Goal: Task Accomplishment & Management: Complete application form

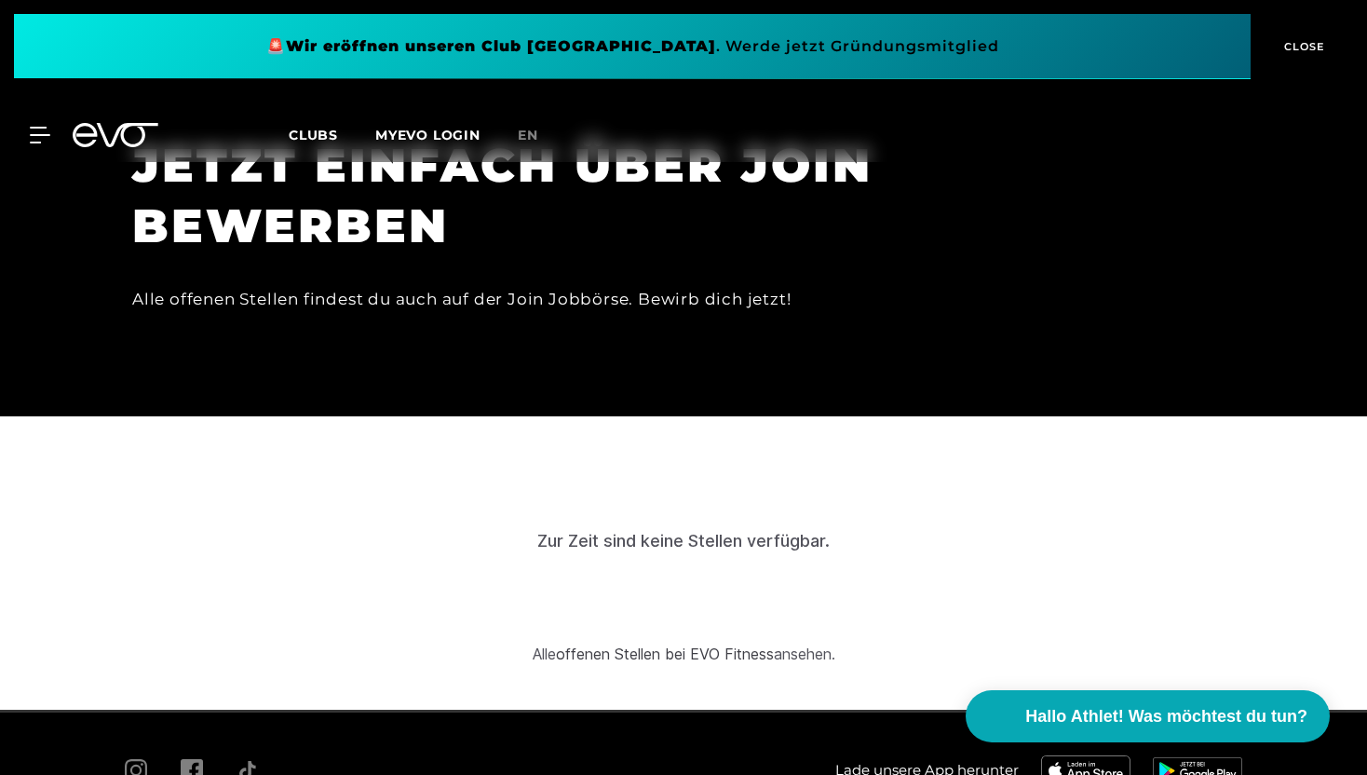
scroll to position [5265, 0]
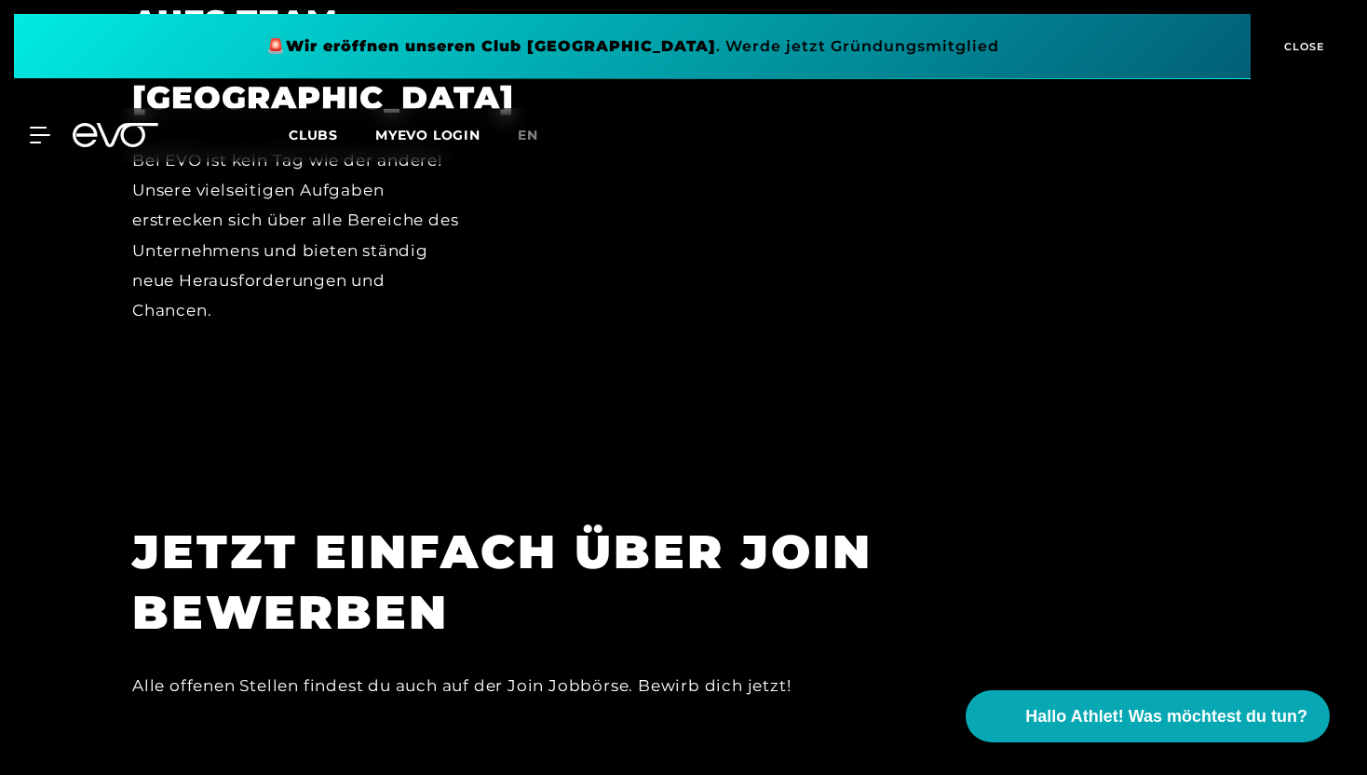
click at [791, 521] on h1 "JETZT EINFACH ÜBER JOIN BEWERBEN" at bounding box center [551, 581] width 838 height 121
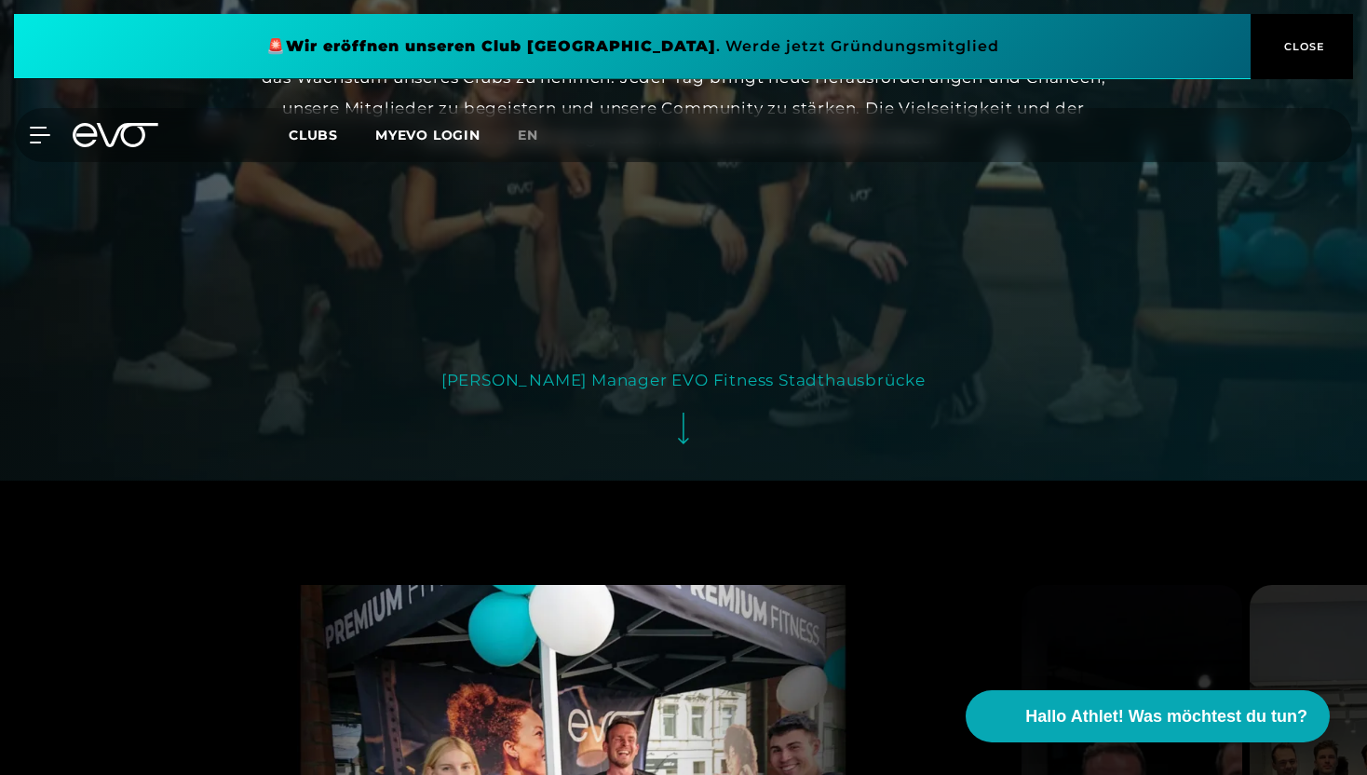
scroll to position [3494, 0]
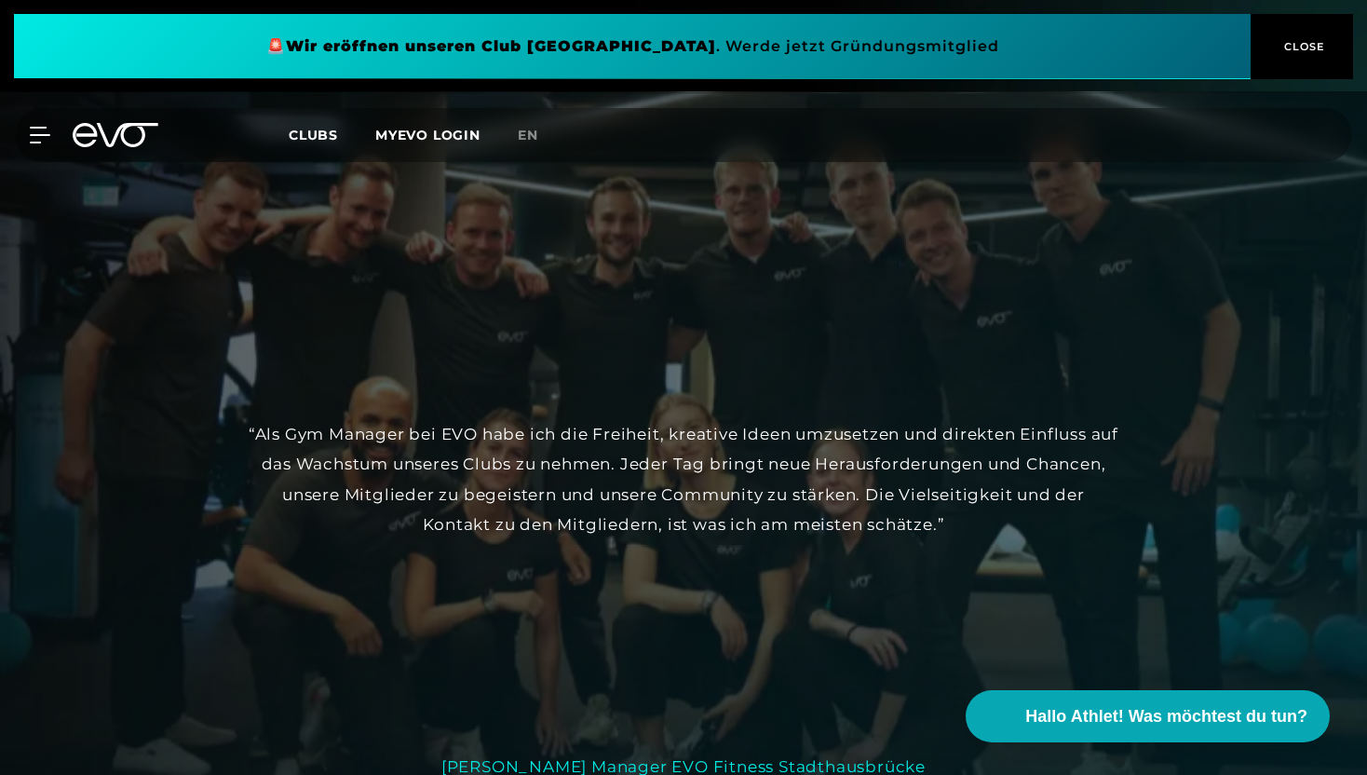
click at [648, 751] on div "[PERSON_NAME] Manager EVO Fitness Stadthausbrücke" at bounding box center [683, 766] width 484 height 30
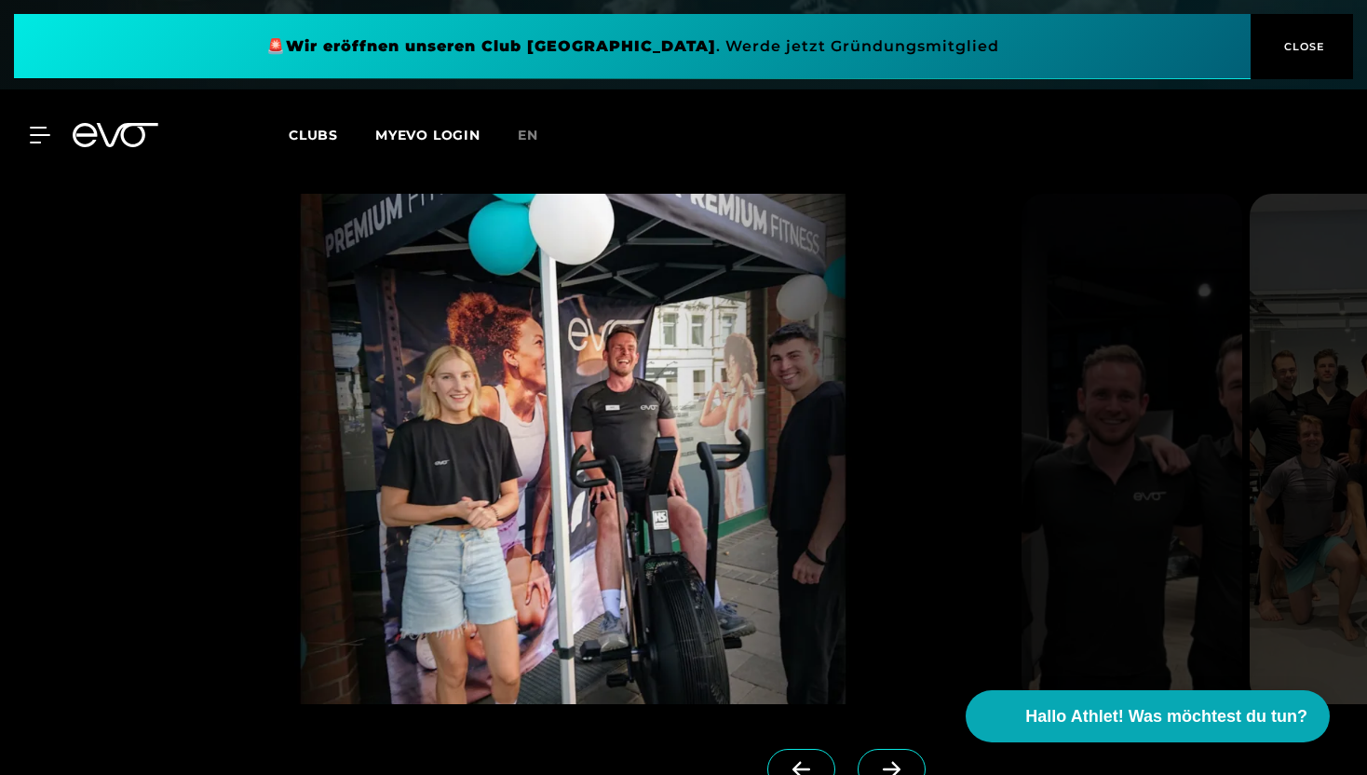
scroll to position [4290, 0]
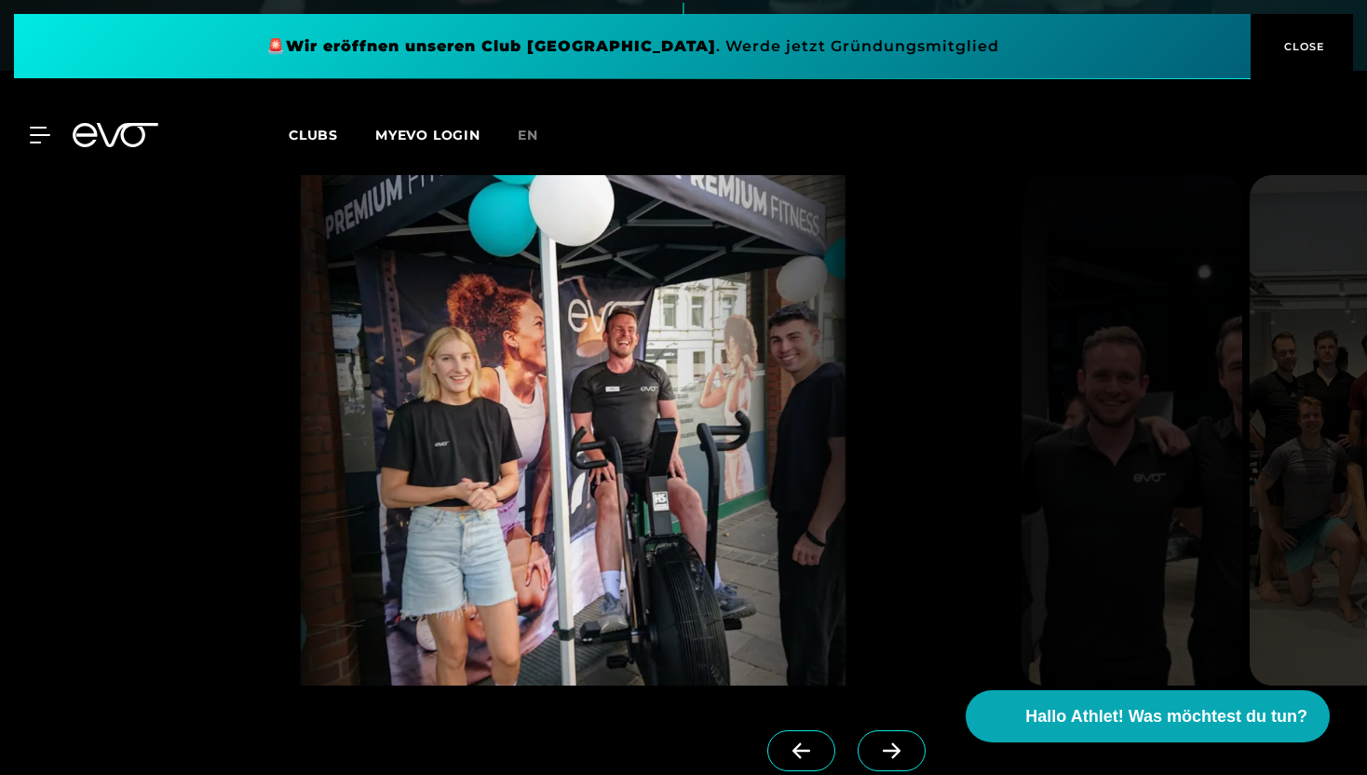
click at [900, 742] on icon at bounding box center [891, 750] width 33 height 17
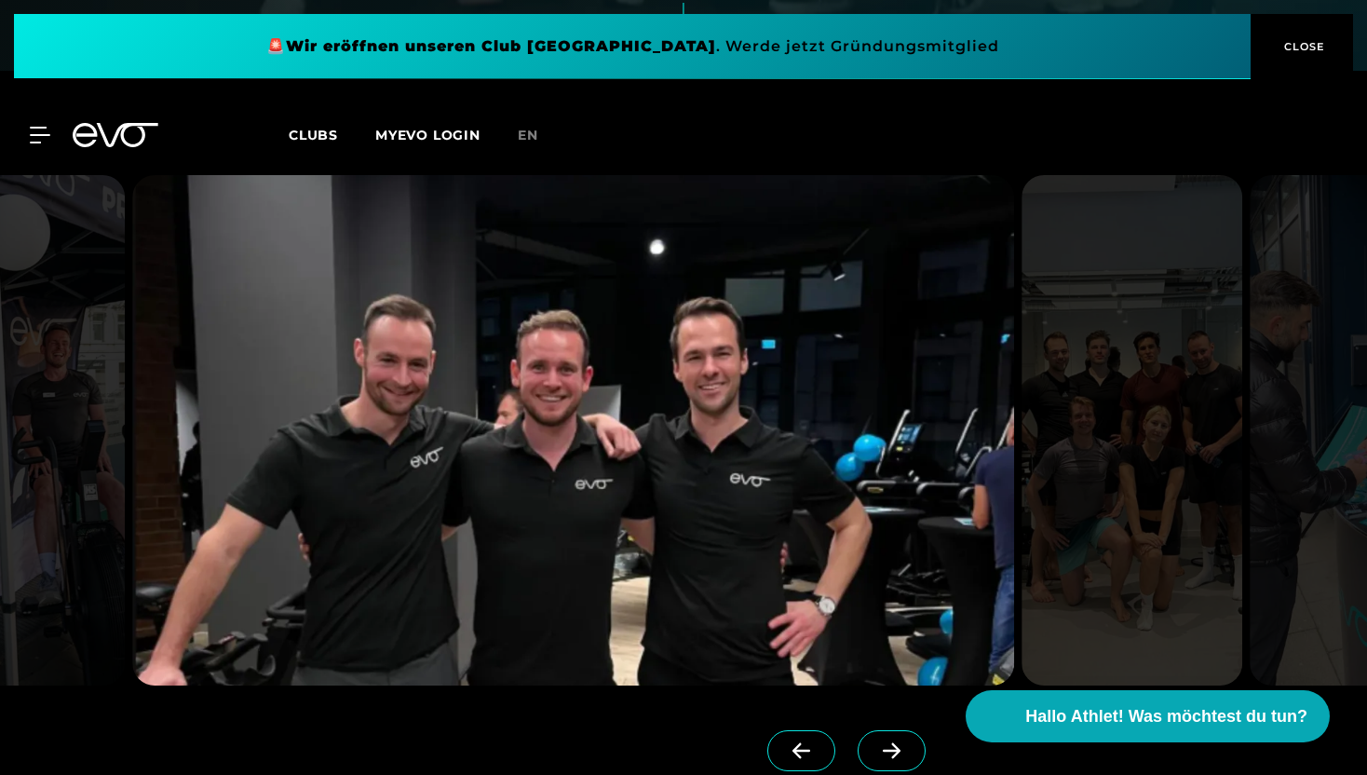
click at [899, 742] on icon at bounding box center [892, 750] width 18 height 16
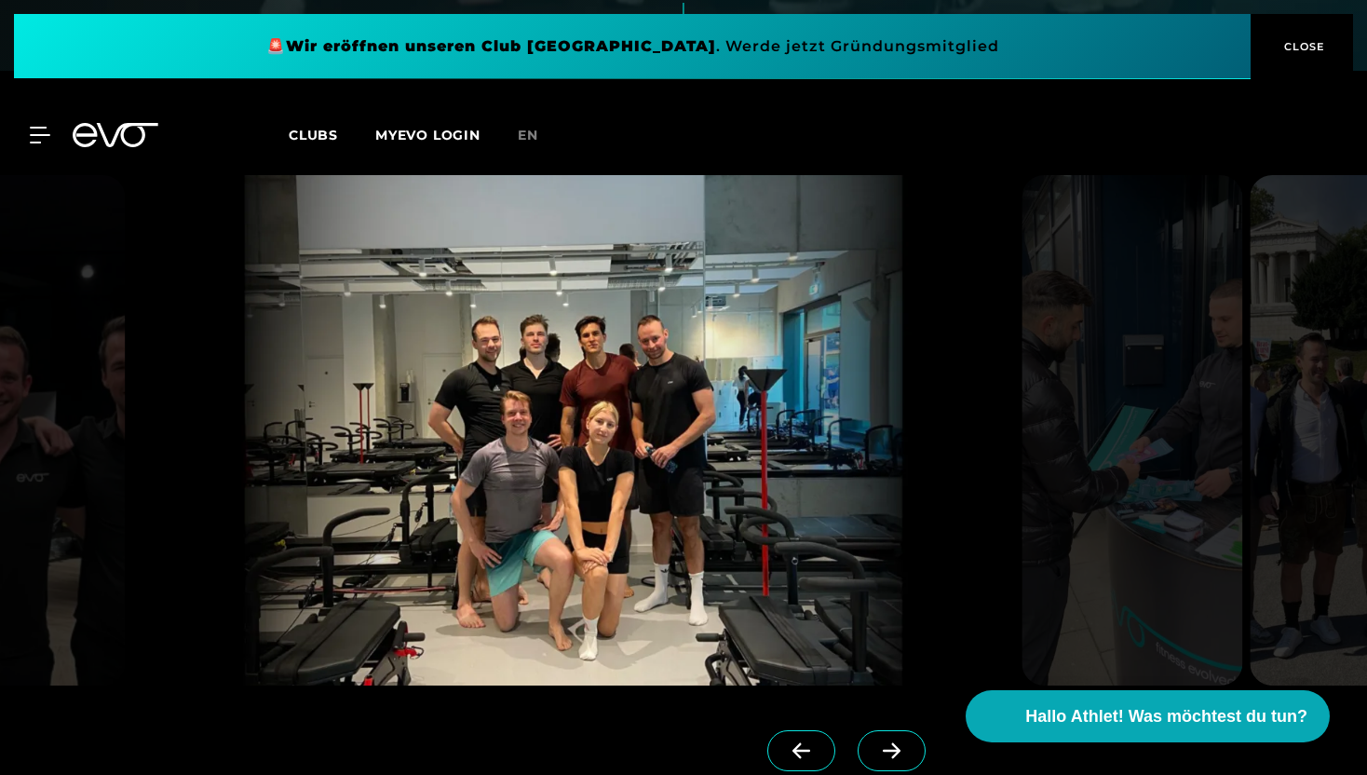
click at [899, 742] on icon at bounding box center [892, 750] width 18 height 16
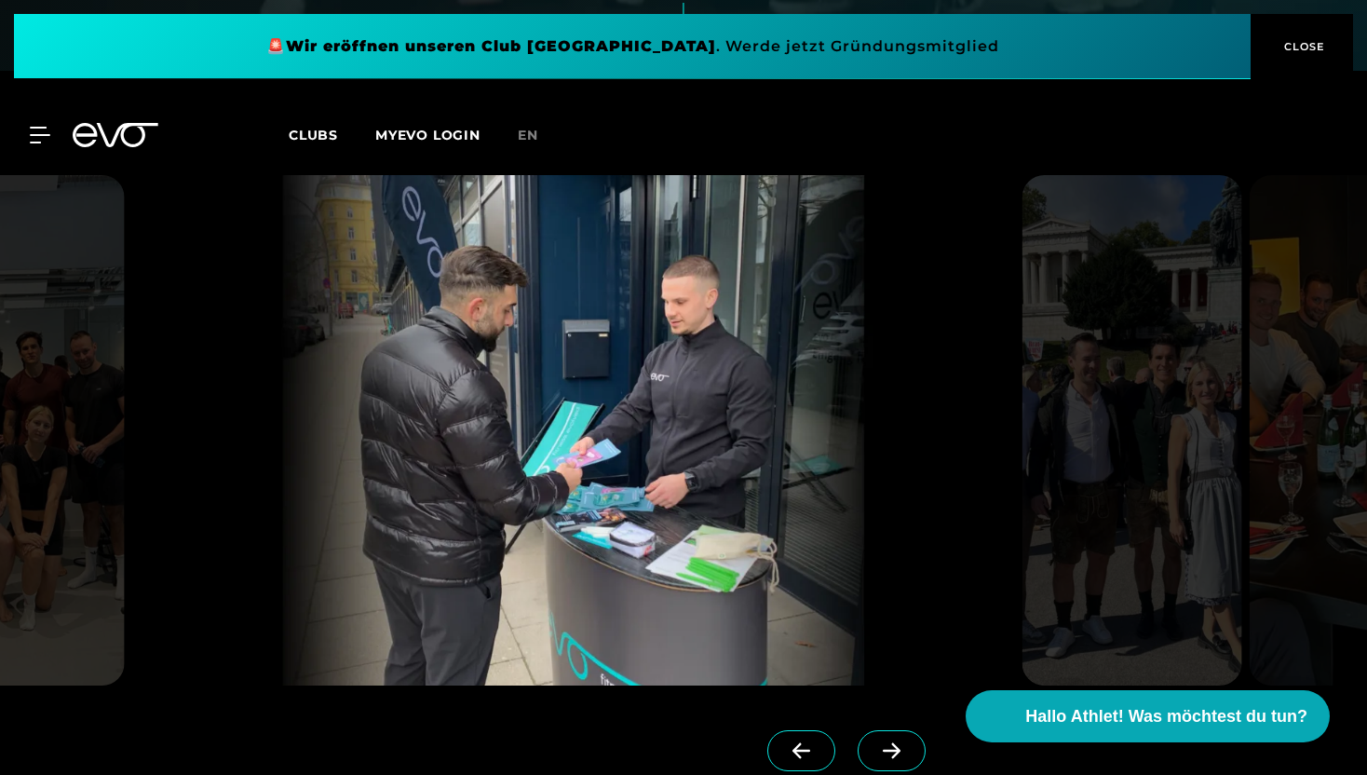
click at [899, 742] on icon at bounding box center [892, 750] width 18 height 16
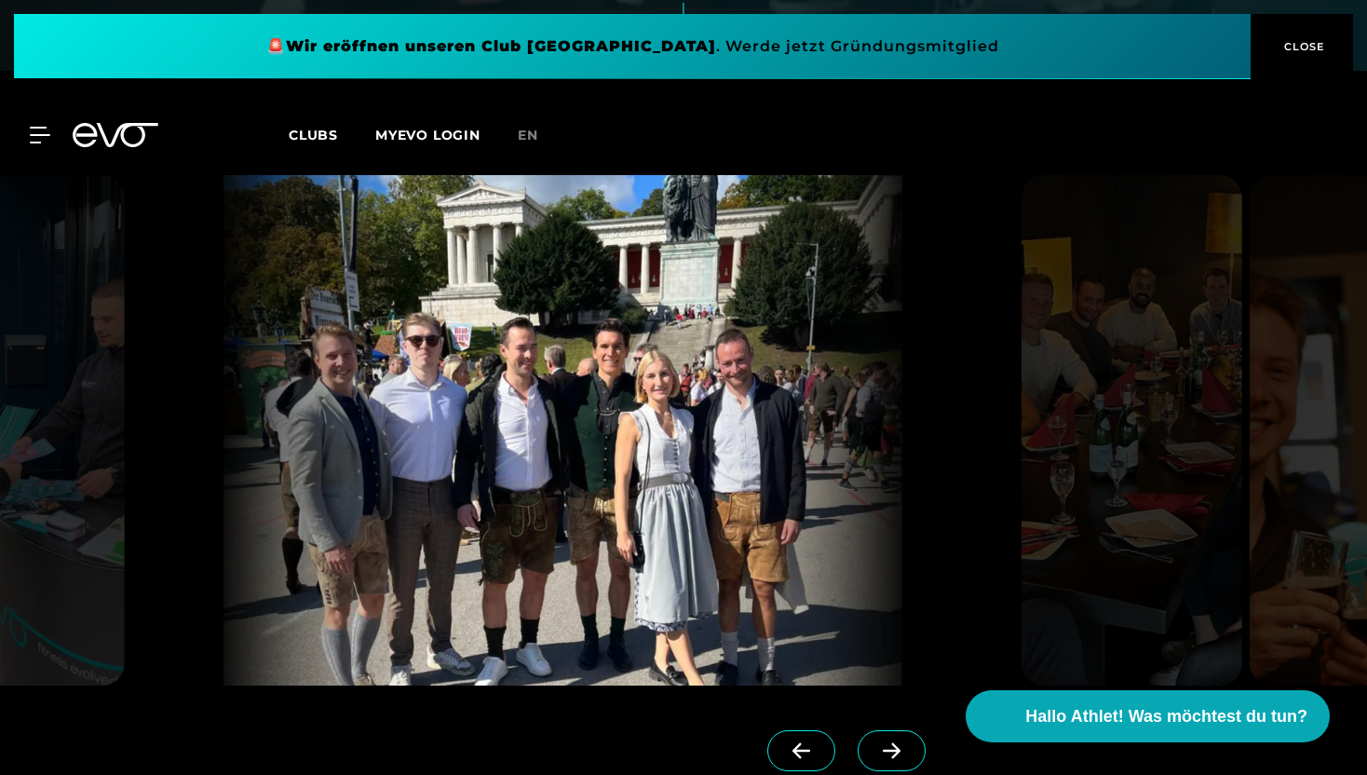
click at [899, 742] on icon at bounding box center [892, 750] width 18 height 16
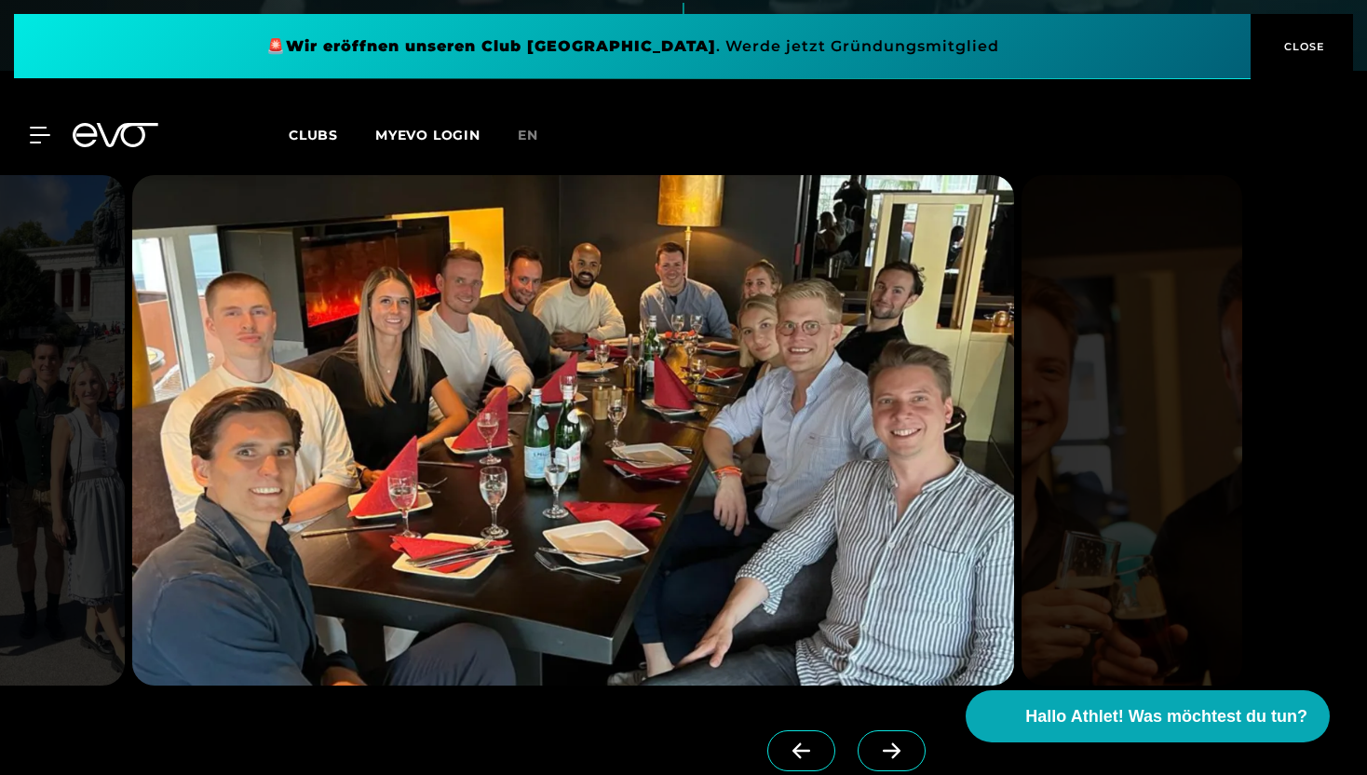
click at [899, 742] on icon at bounding box center [892, 750] width 18 height 16
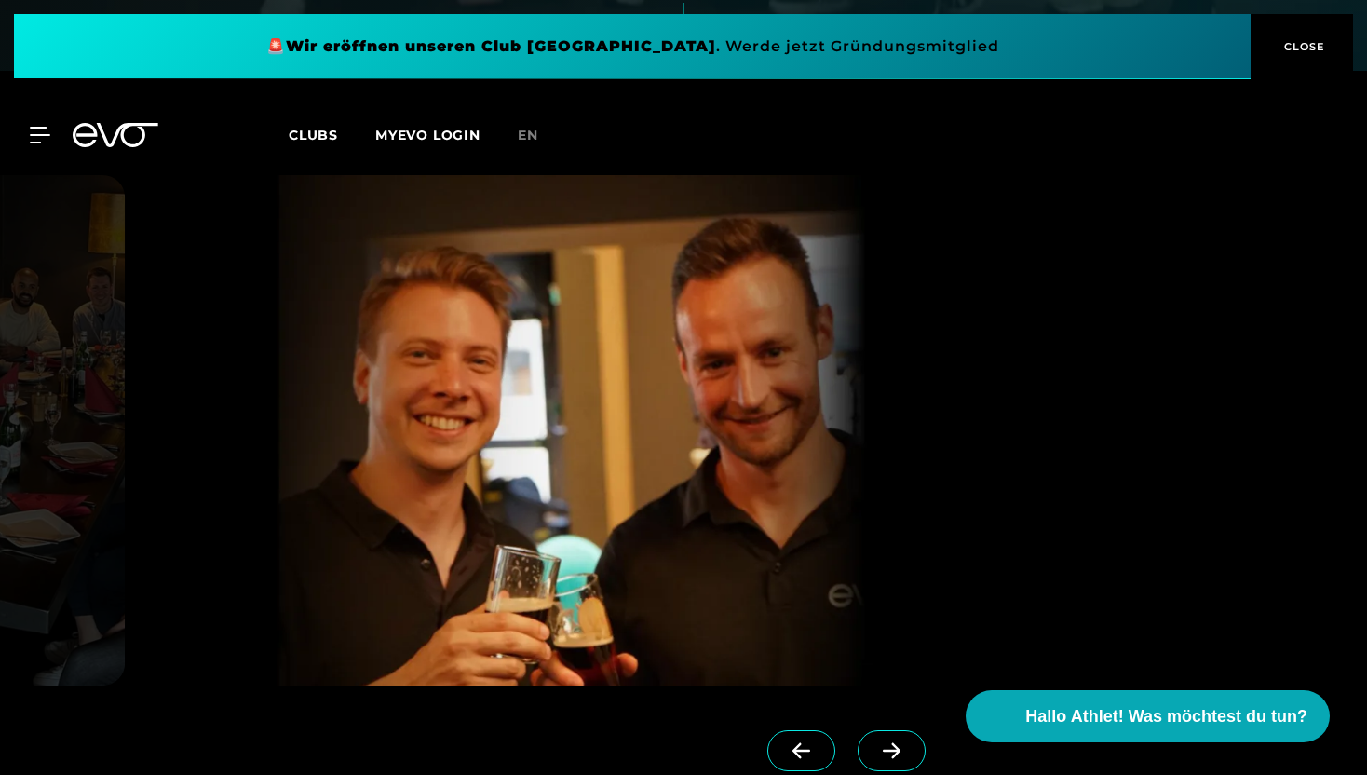
click at [899, 742] on icon at bounding box center [892, 750] width 18 height 16
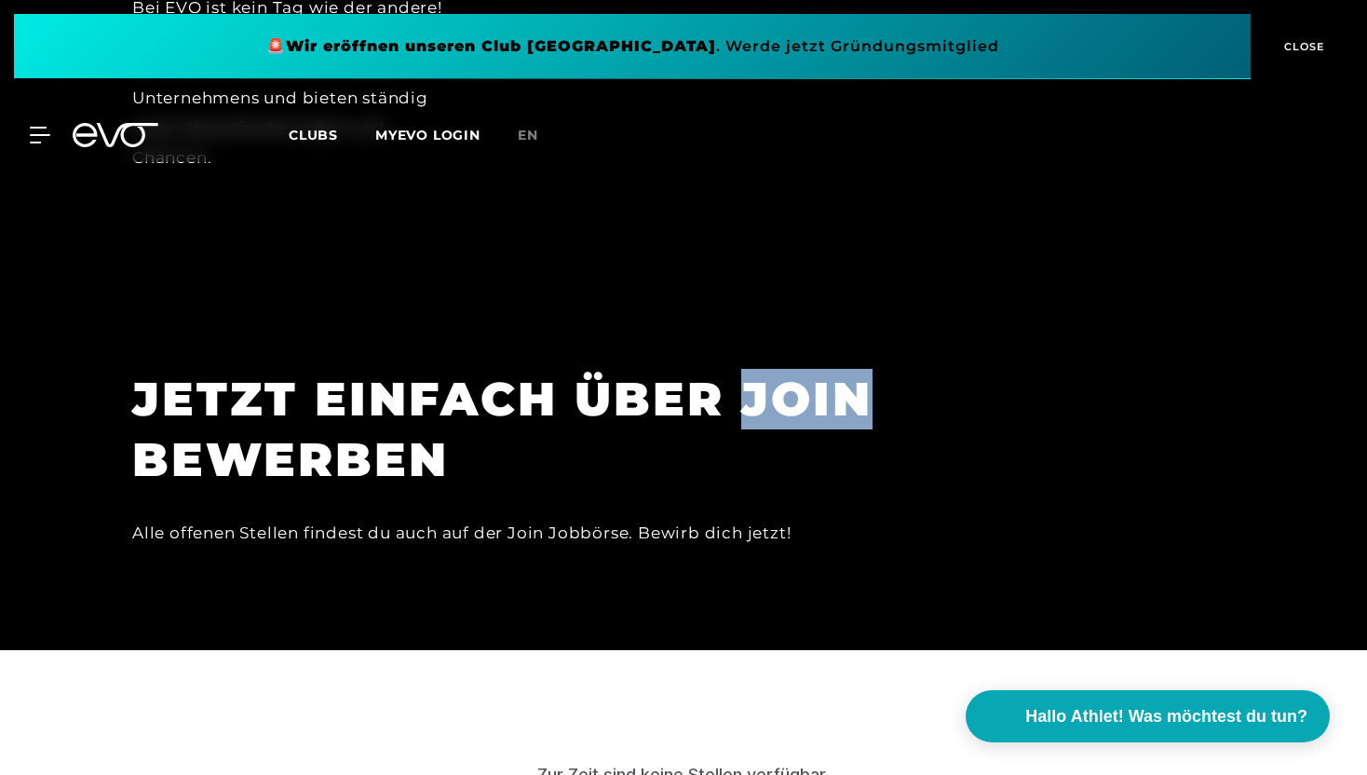
scroll to position [5716, 0]
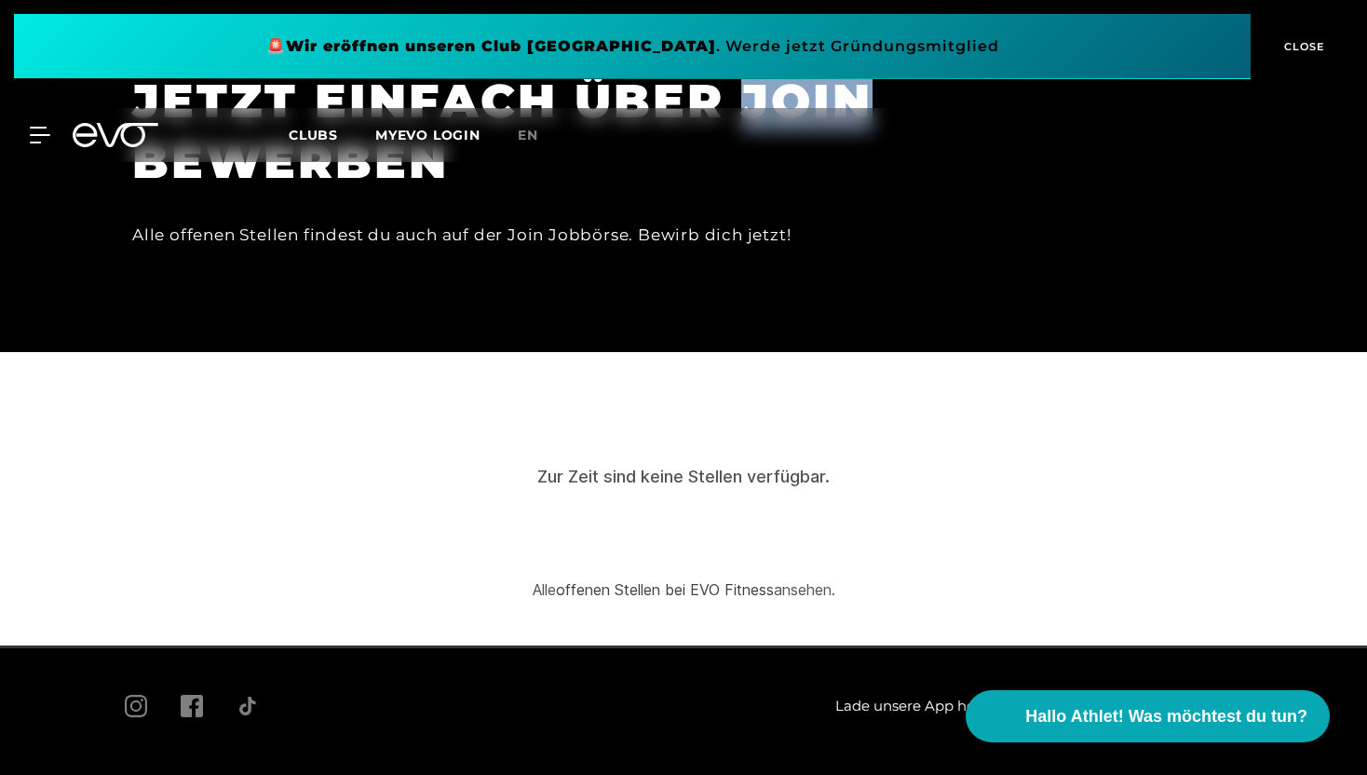
click at [706, 580] on link "offenen Stellen bei EVO Fitness" at bounding box center [665, 589] width 218 height 19
